Goal: Ask a question

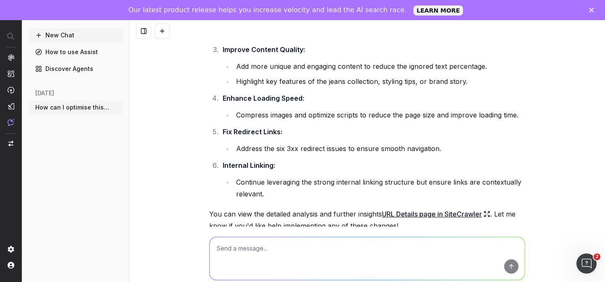
scroll to position [641, 0]
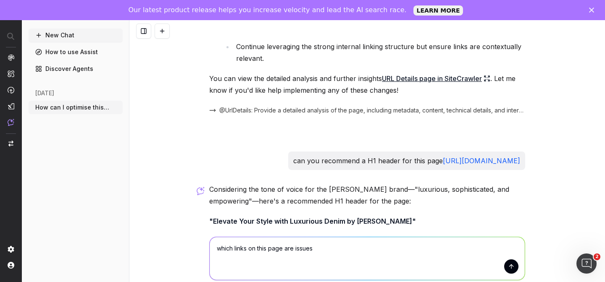
paste textarea "[URL][DOMAIN_NAME]"
type textarea "which links on this page are issues [URL][DOMAIN_NAME]"
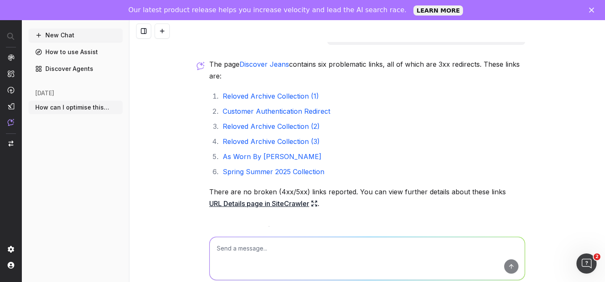
scroll to position [925, 0]
click at [315, 101] on link "Reloved Archive Collection (1)" at bounding box center [271, 96] width 96 height 8
click at [243, 116] on link "Customer Authentication Redirect" at bounding box center [276, 111] width 107 height 8
click at [251, 131] on link "Reloved Archive Collection (2)" at bounding box center [271, 127] width 97 height 8
click at [234, 161] on link "As Worn By [PERSON_NAME]" at bounding box center [272, 157] width 99 height 8
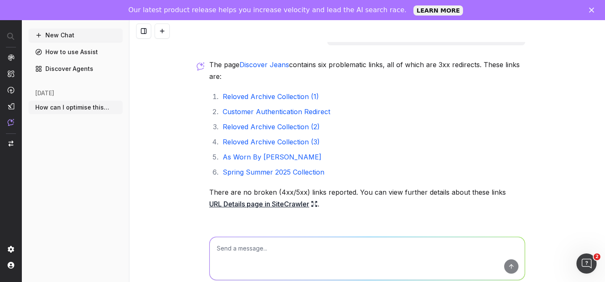
click at [264, 178] on li "Spring Summer 2025 Collection" at bounding box center [372, 172] width 305 height 12
click at [265, 176] on link "Spring Summer 2025 Collection" at bounding box center [274, 172] width 102 height 8
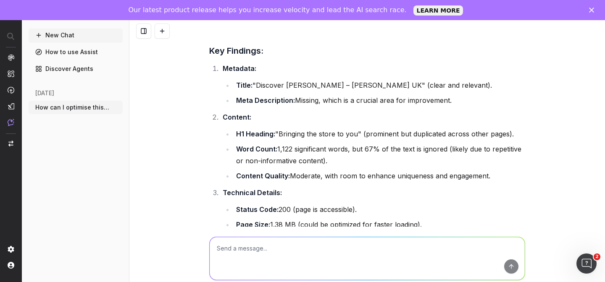
scroll to position [77, 0]
